Goal: Task Accomplishment & Management: Manage account settings

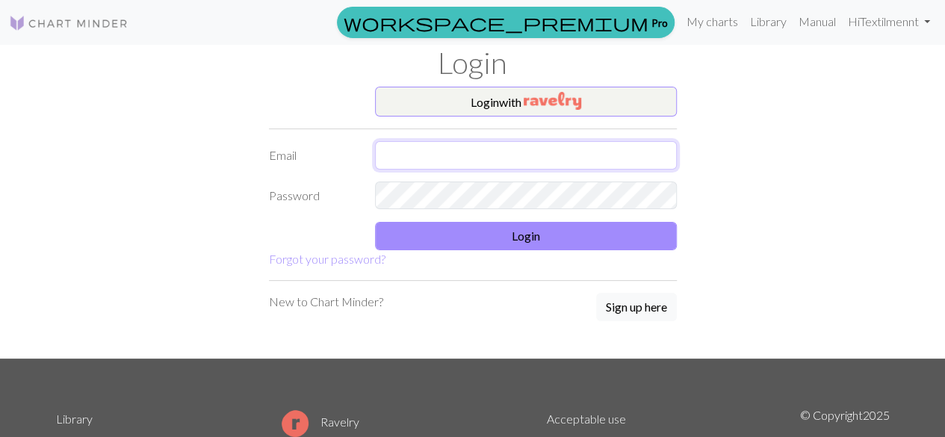
type input "[EMAIL_ADDRESS][DOMAIN_NAME]"
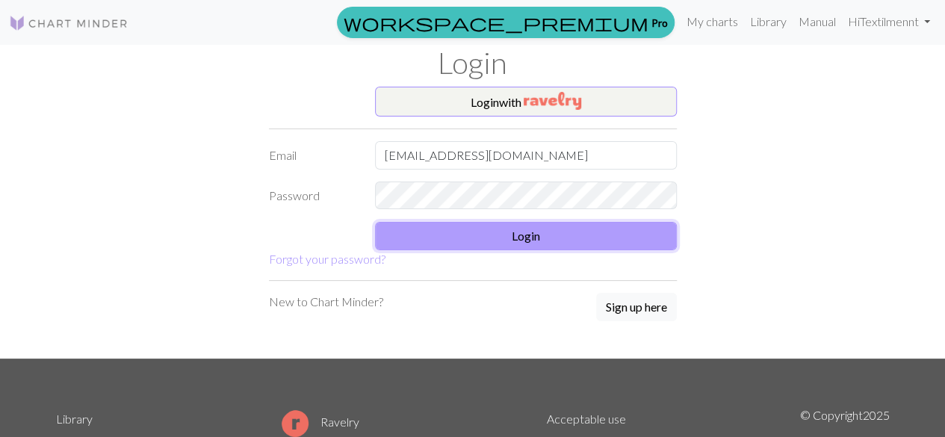
click at [517, 235] on button "Login" at bounding box center [526, 236] width 302 height 28
click at [519, 241] on button "Login" at bounding box center [526, 236] width 302 height 28
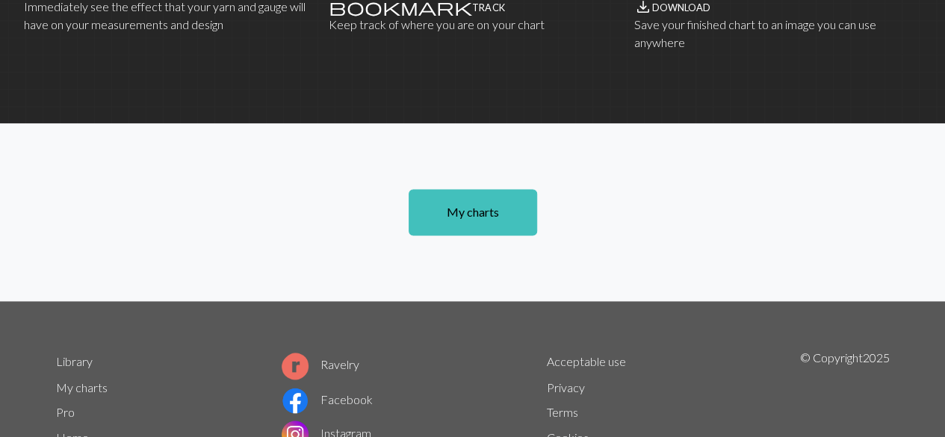
scroll to position [1049, 0]
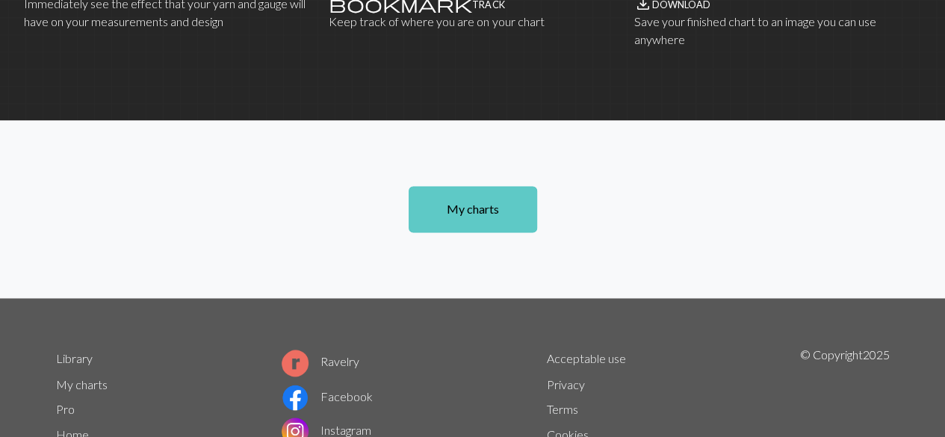
click at [429, 226] on link "My charts" at bounding box center [473, 209] width 129 height 46
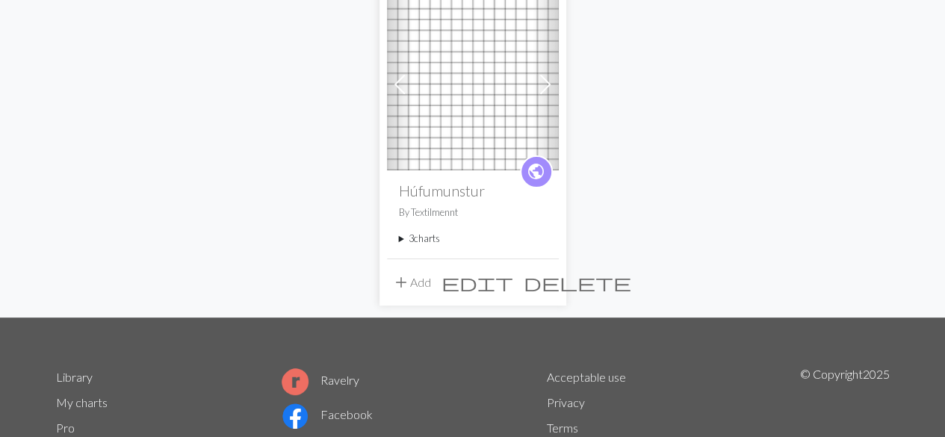
scroll to position [158, 0]
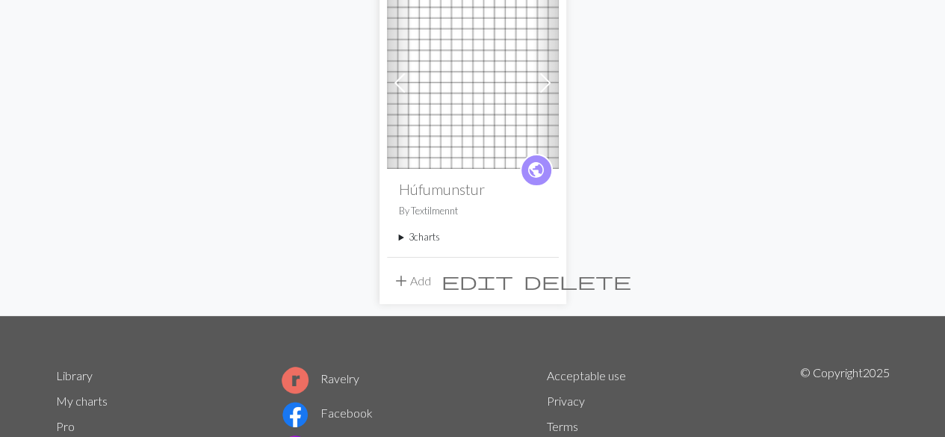
click at [418, 238] on summary "3 charts" at bounding box center [473, 237] width 148 height 14
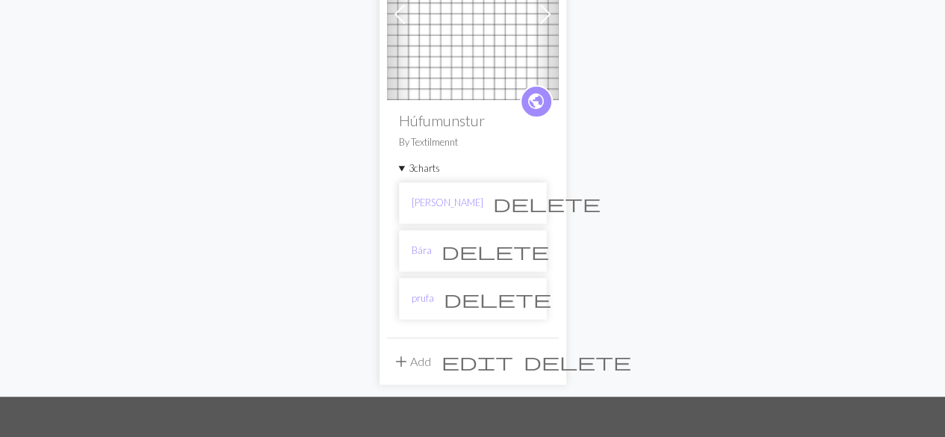
scroll to position [227, 0]
